Goal: Information Seeking & Learning: Check status

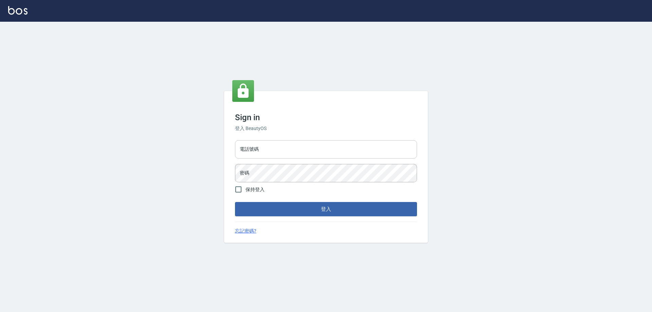
click at [261, 150] on input "電話號碼" at bounding box center [326, 149] width 182 height 18
type input "0910967130"
click at [235, 202] on button "登入" at bounding box center [326, 209] width 182 height 14
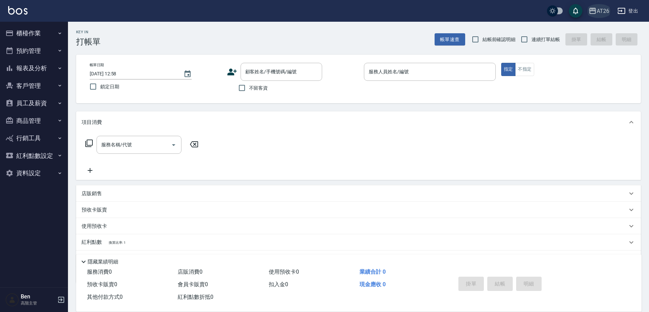
click at [599, 15] on div "AT26" at bounding box center [602, 11] width 13 height 8
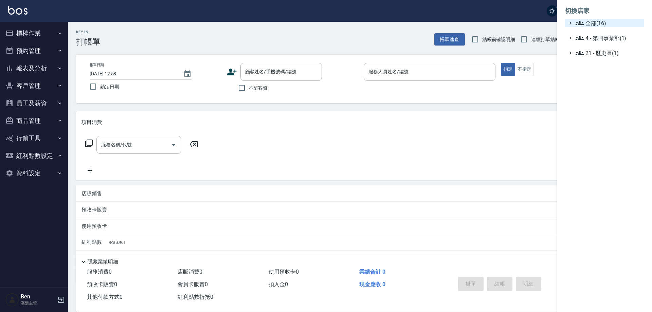
click at [601, 27] on span "全部(16)" at bounding box center [609, 23] width 66 height 8
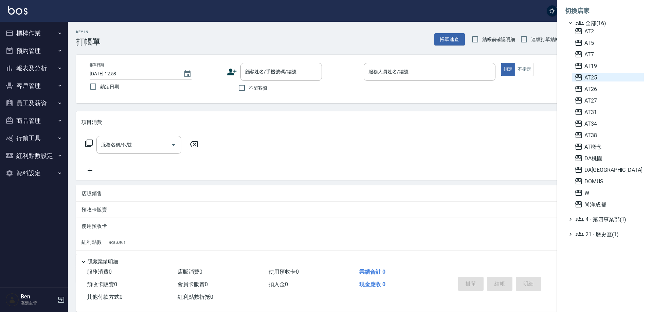
click at [592, 80] on span "AT25" at bounding box center [607, 77] width 67 height 8
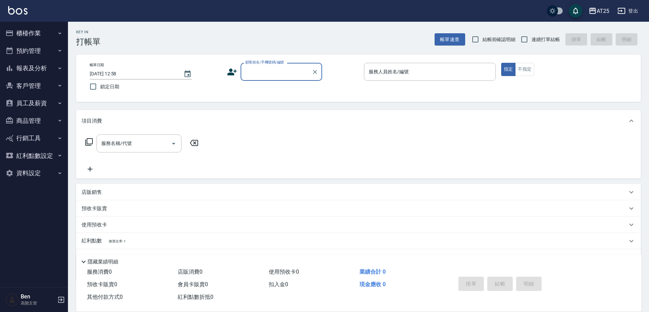
click at [52, 65] on button "報表及分析" at bounding box center [34, 68] width 62 height 18
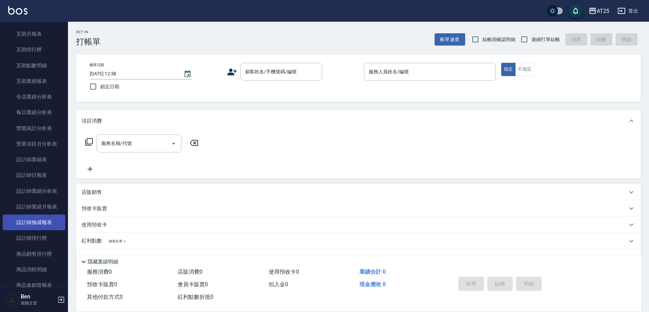
scroll to position [238, 0]
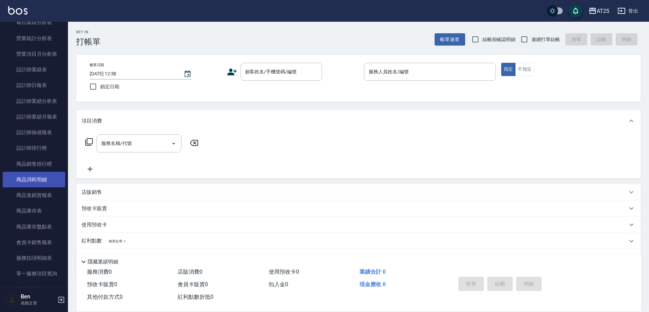
click at [42, 183] on link "商品消耗明細" at bounding box center [34, 180] width 62 height 16
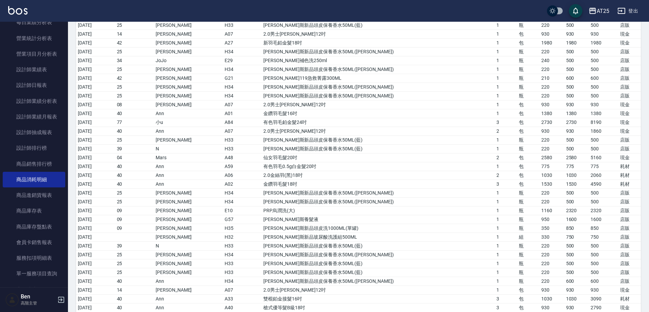
scroll to position [840, 0]
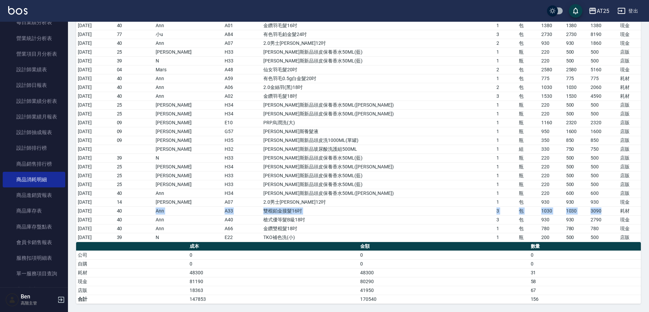
drag, startPoint x: 149, startPoint y: 213, endPoint x: 586, endPoint y: 212, distance: 437.0
click at [586, 212] on tr "[DATE] 40 Ann A33 雙棍鉑金接髮16吋 3 包 1030 1030 3090 耗材" at bounding box center [358, 210] width 564 height 9
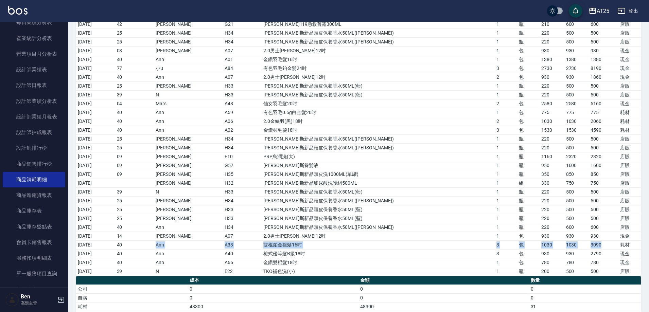
scroll to position [772, 0]
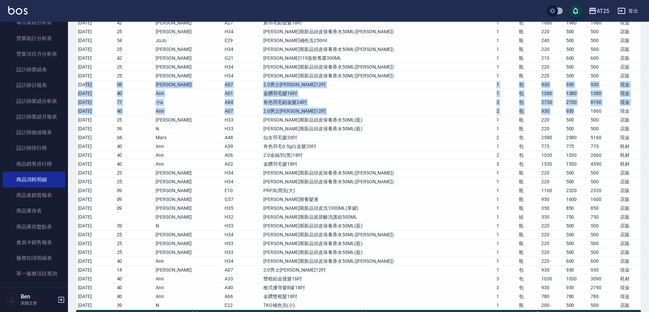
drag, startPoint x: 86, startPoint y: 85, endPoint x: 560, endPoint y: 111, distance: 475.4
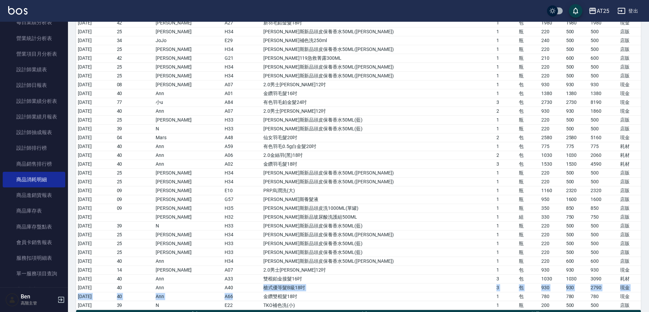
drag, startPoint x: 277, startPoint y: 293, endPoint x: 287, endPoint y: 289, distance: 10.5
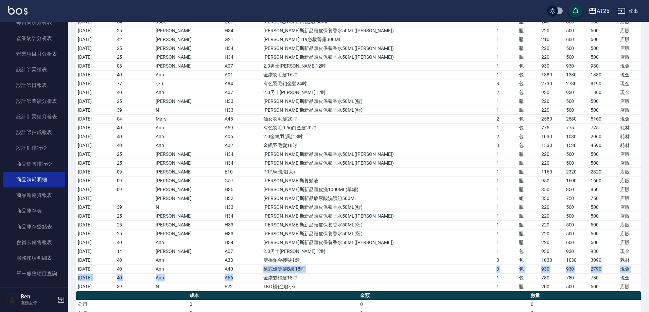
scroll to position [806, 0]
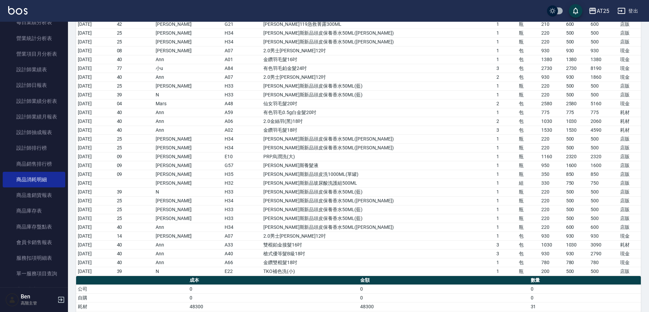
click at [303, 245] on td "雙棍鉑金接髮16吋" at bounding box center [377, 244] width 233 height 9
drag, startPoint x: 148, startPoint y: 243, endPoint x: 524, endPoint y: 247, distance: 376.6
click at [524, 247] on tr "[DATE] 40 Ann A33 雙棍鉑金接髮16吋 3 包 1030 1030 3090 耗材" at bounding box center [358, 244] width 564 height 9
